Goal: Download file/media

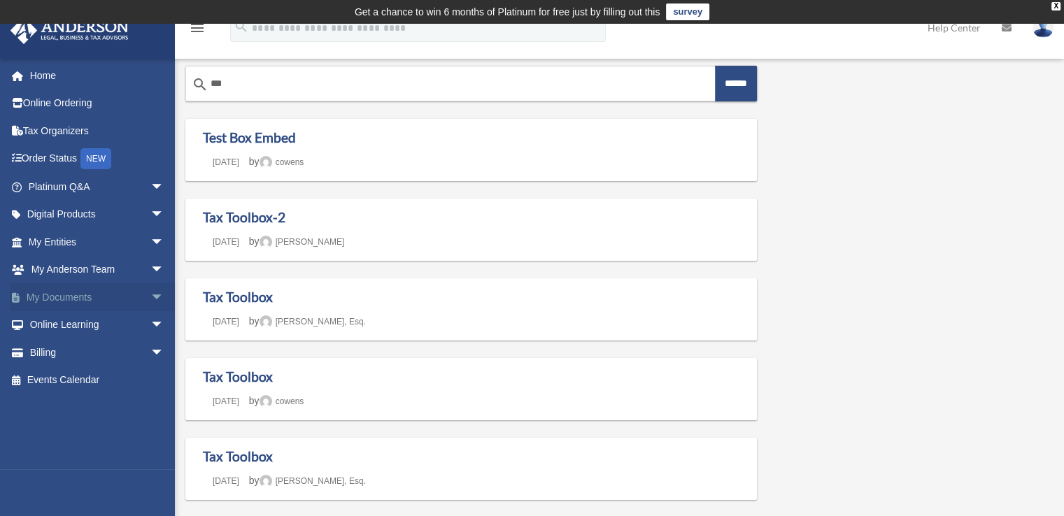
click at [109, 301] on link "My Documents arrow_drop_down" at bounding box center [98, 297] width 176 height 28
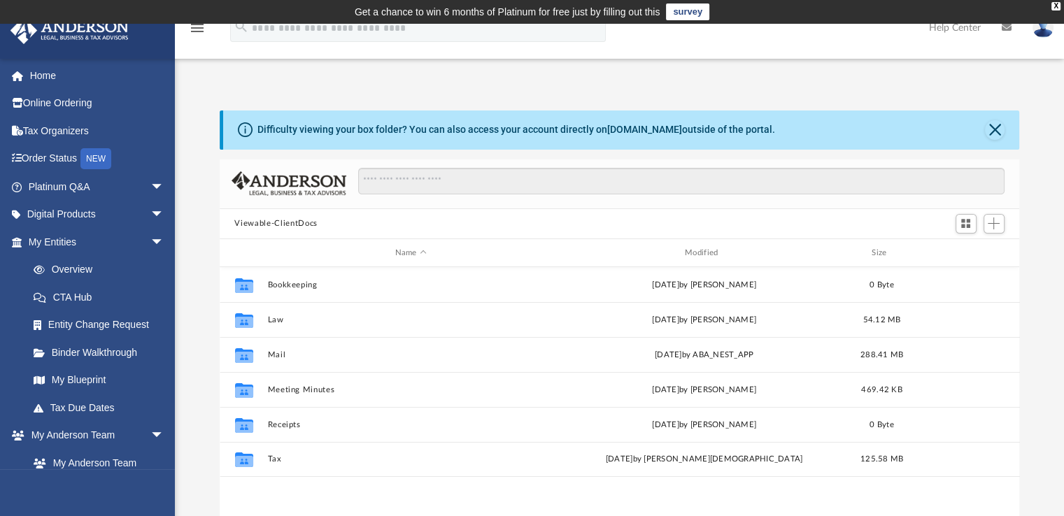
scroll to position [307, 789]
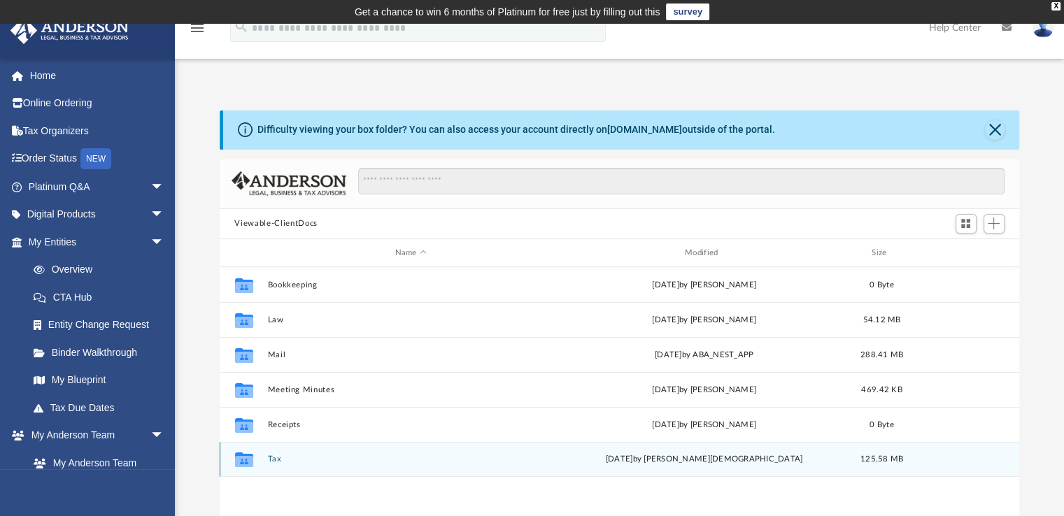
click at [269, 459] on button "Tax" at bounding box center [410, 459] width 287 height 9
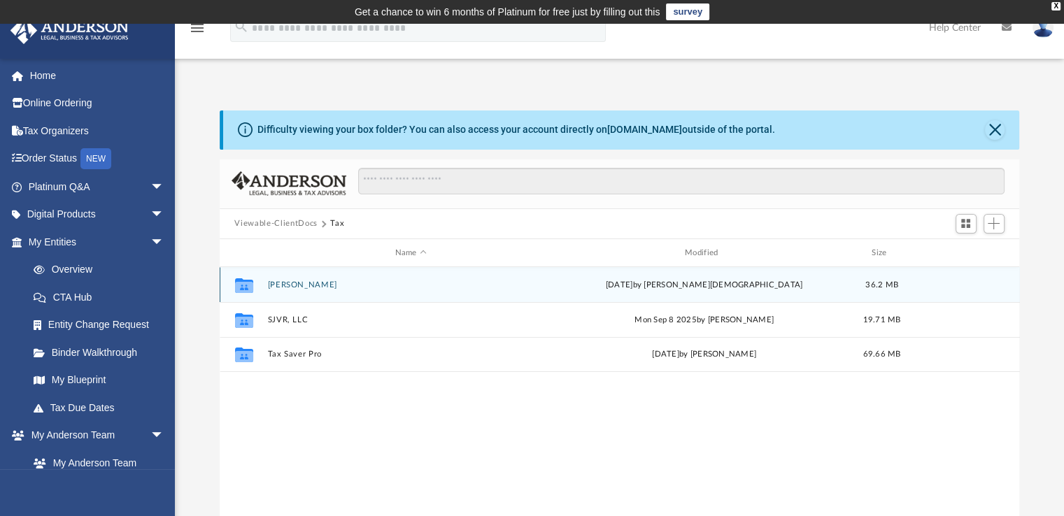
click at [289, 285] on button "Hernandez, Jessica" at bounding box center [410, 284] width 287 height 9
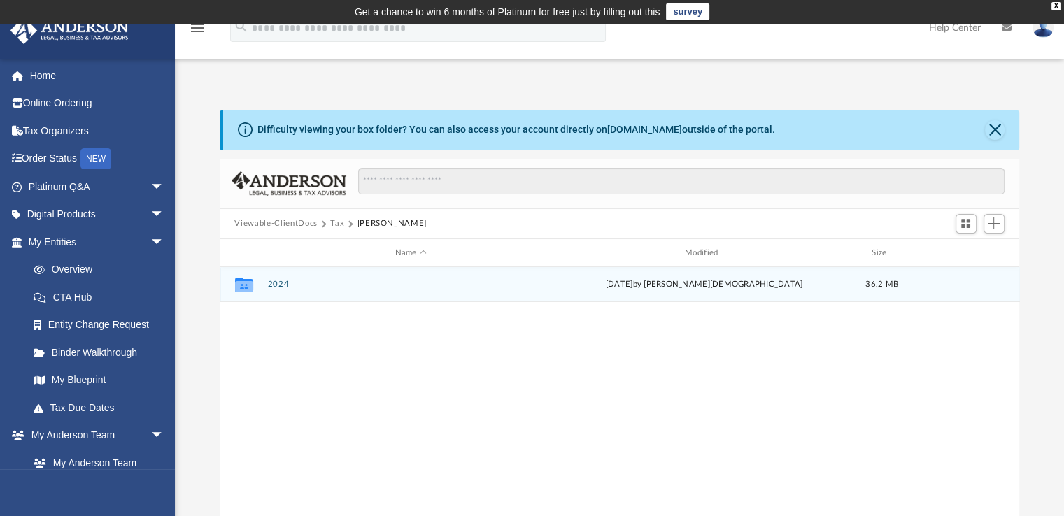
click at [285, 285] on button "2024" at bounding box center [410, 284] width 287 height 9
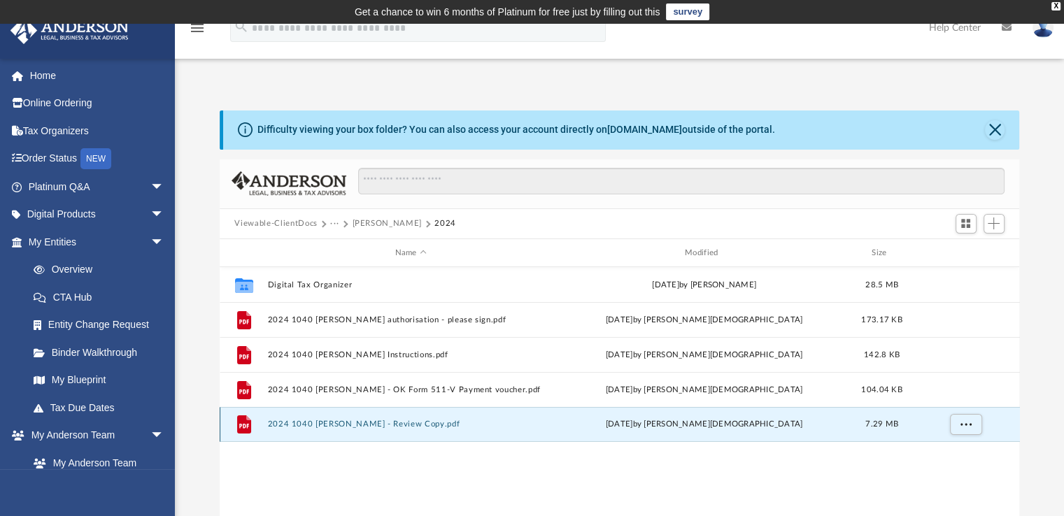
click at [361, 423] on button "2024 1040 Hernandez, Jessica - Review Copy.pdf" at bounding box center [410, 424] width 287 height 9
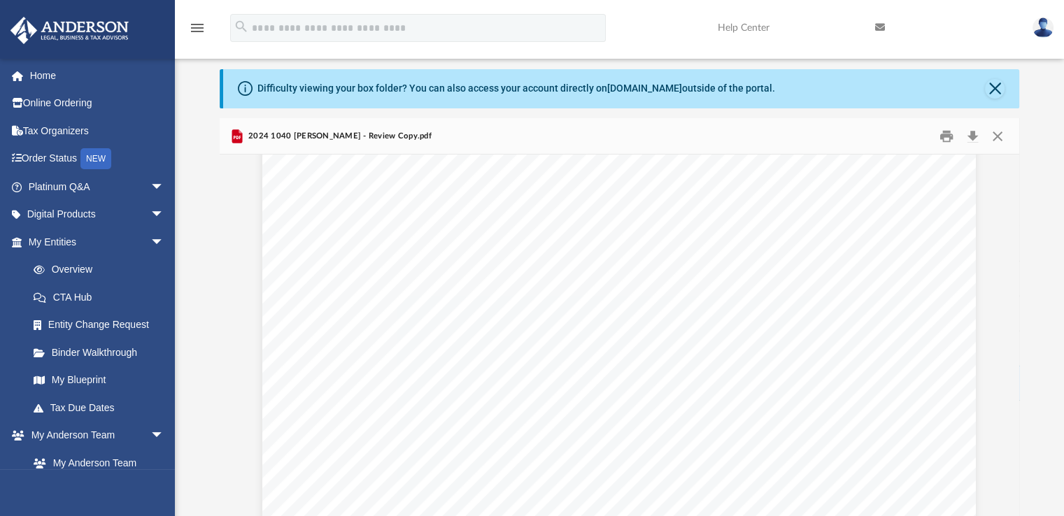
scroll to position [4861, 0]
